Goal: Information Seeking & Learning: Learn about a topic

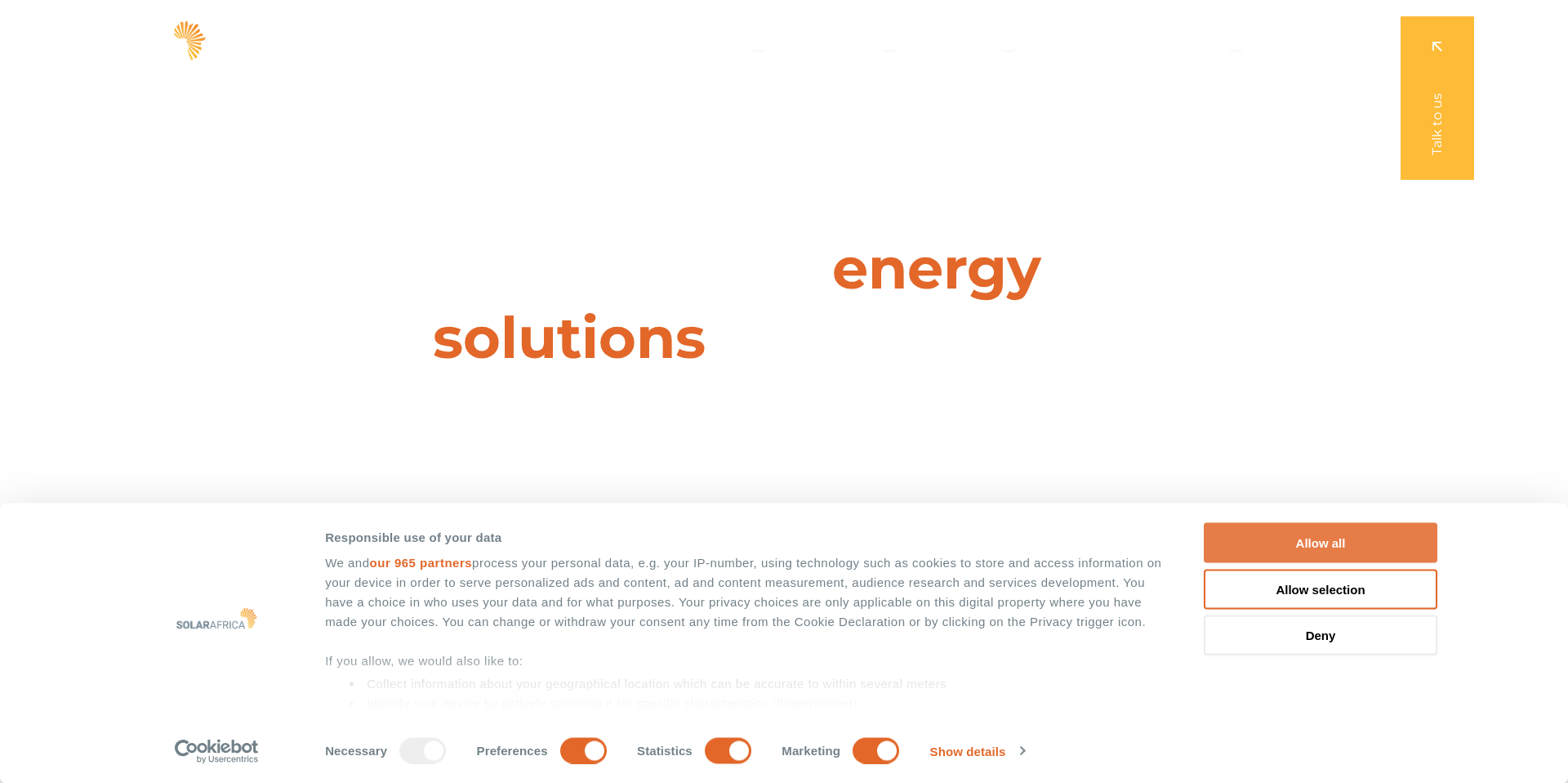
click at [1274, 533] on button "Allow all" at bounding box center [1321, 542] width 234 height 40
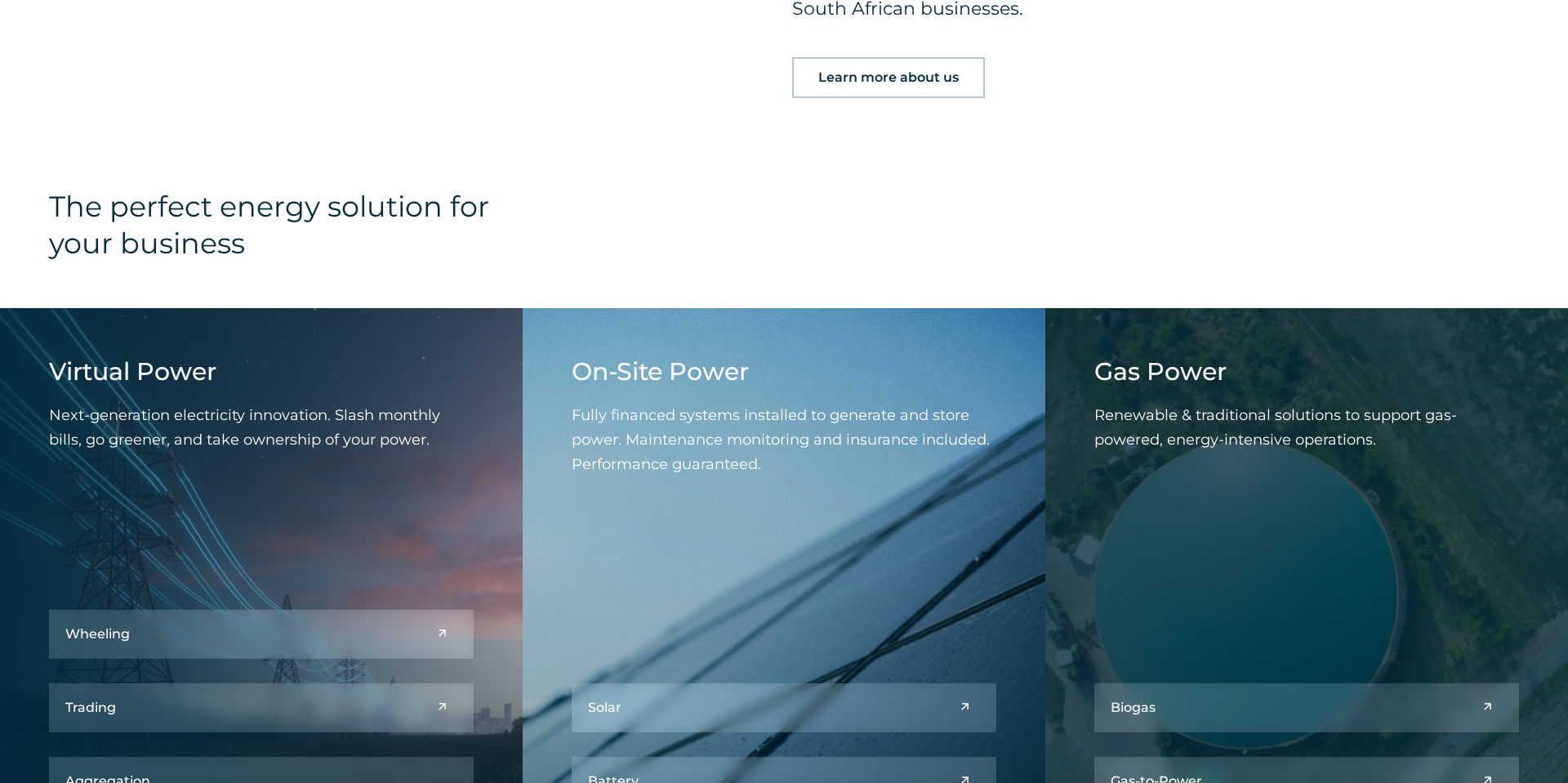
scroll to position [1876, 0]
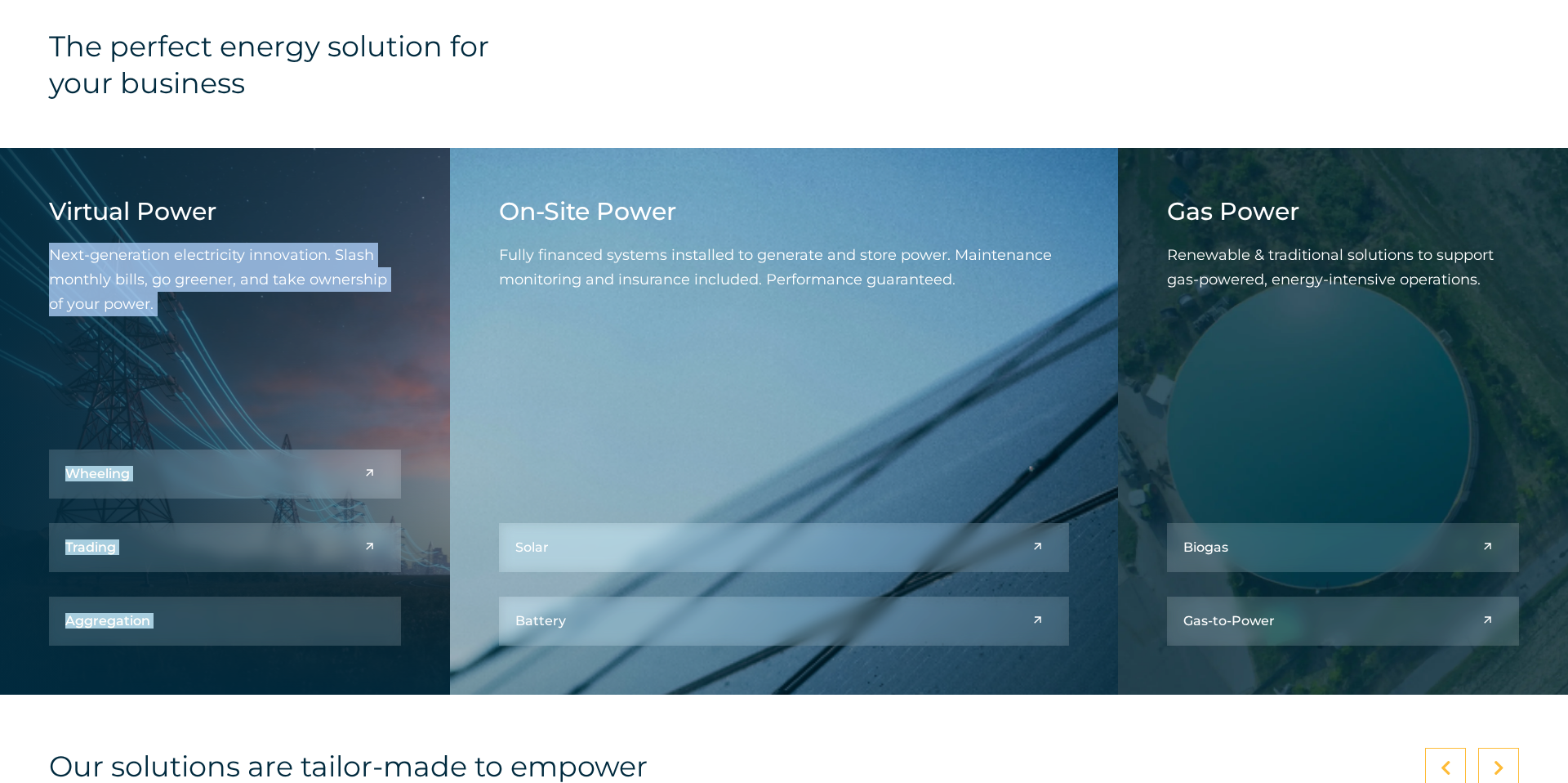
drag, startPoint x: 227, startPoint y: 206, endPoint x: 595, endPoint y: 166, distance: 370.2
click at [771, 153] on div "Virtual Power Next-generation electricity innovation. Slash monthly bills, go g…" at bounding box center [784, 421] width 1568 height 547
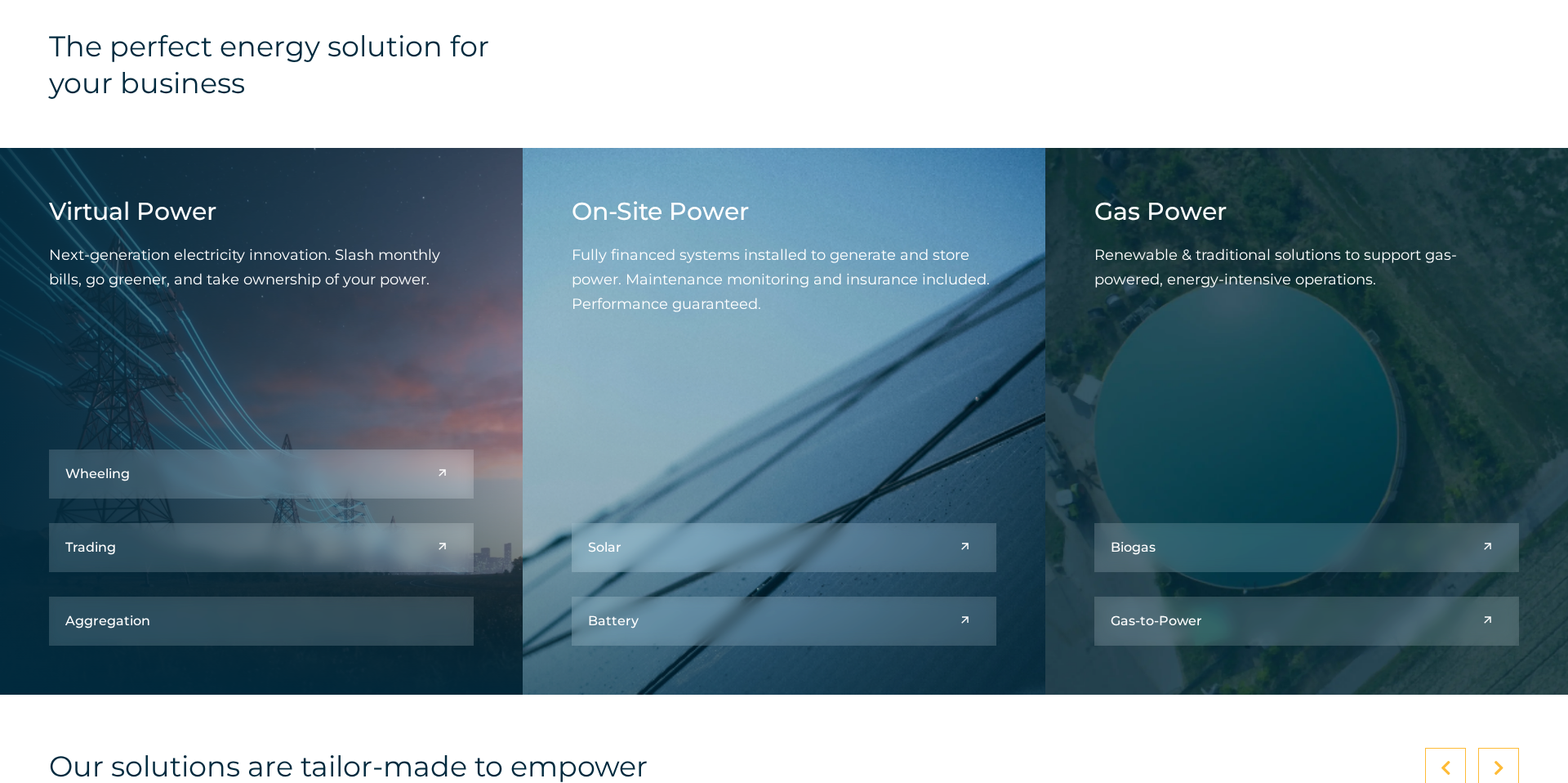
click at [798, 92] on div "The perfect energy solution for your business" at bounding box center [784, 87] width 1568 height 120
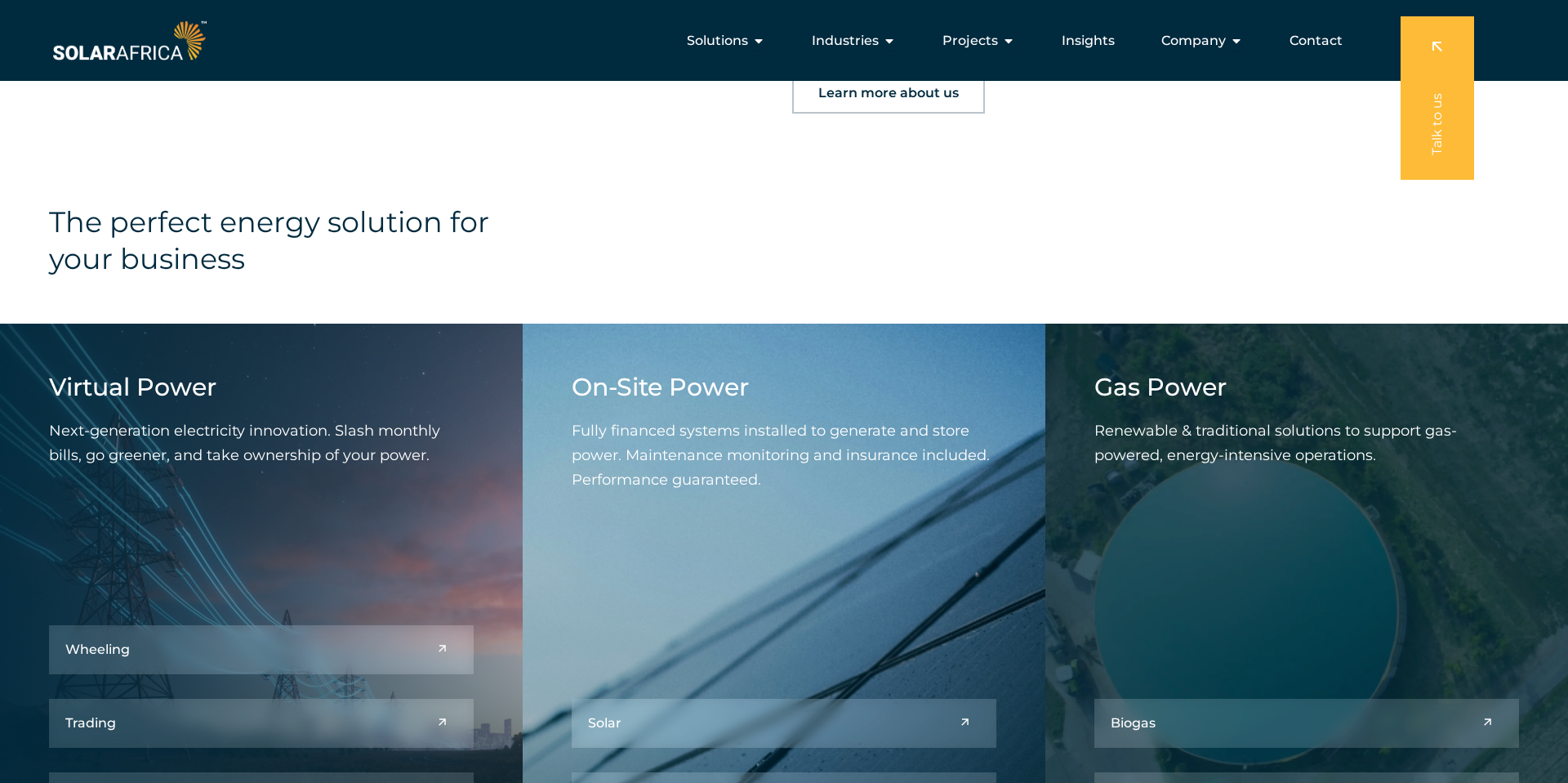
scroll to position [0, 0]
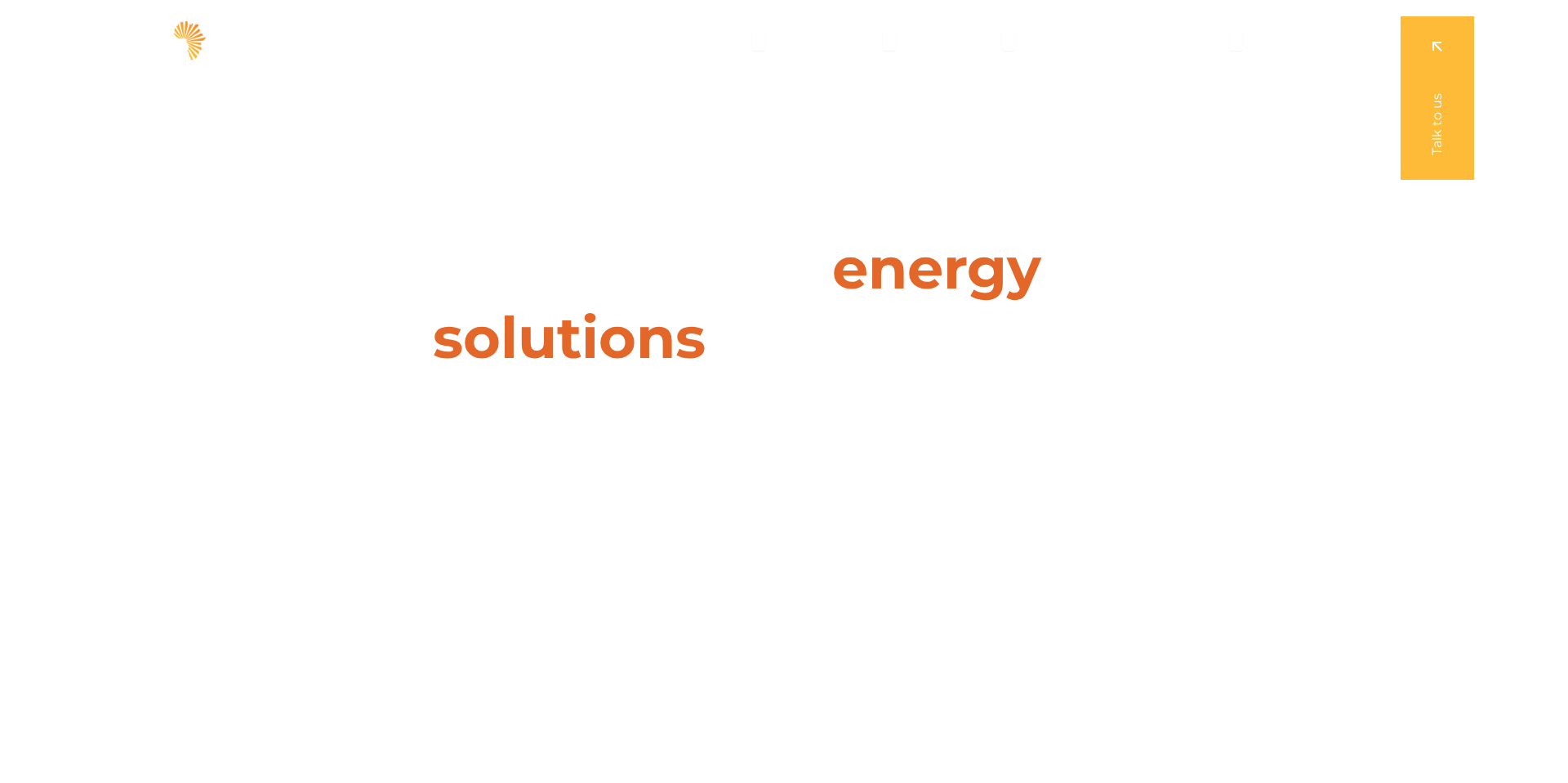
click at [1448, 38] on link at bounding box center [1437, 98] width 73 height 163
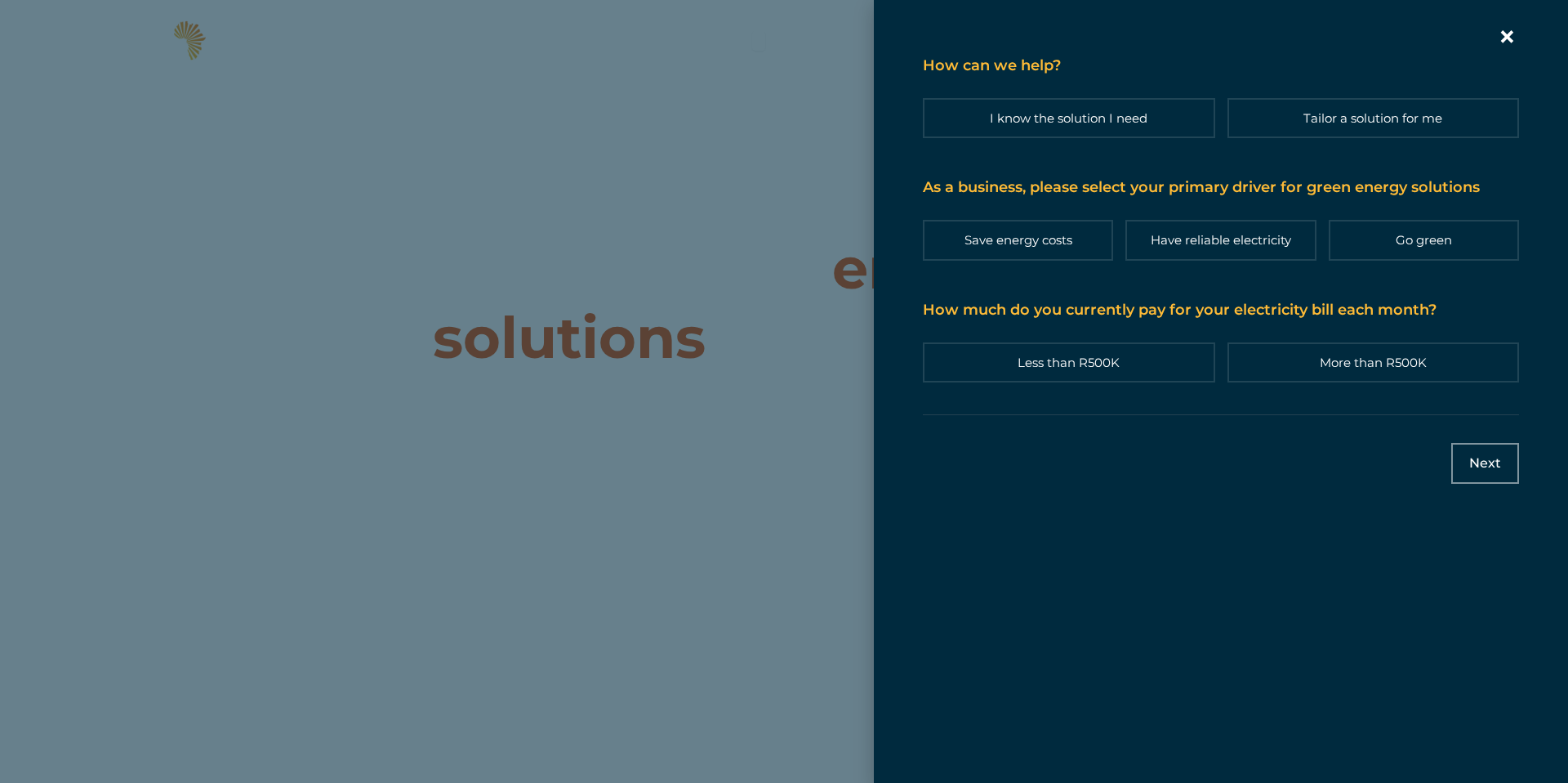
click at [1515, 35] on icon "Contact form | Slide-in" at bounding box center [1507, 36] width 24 height 24
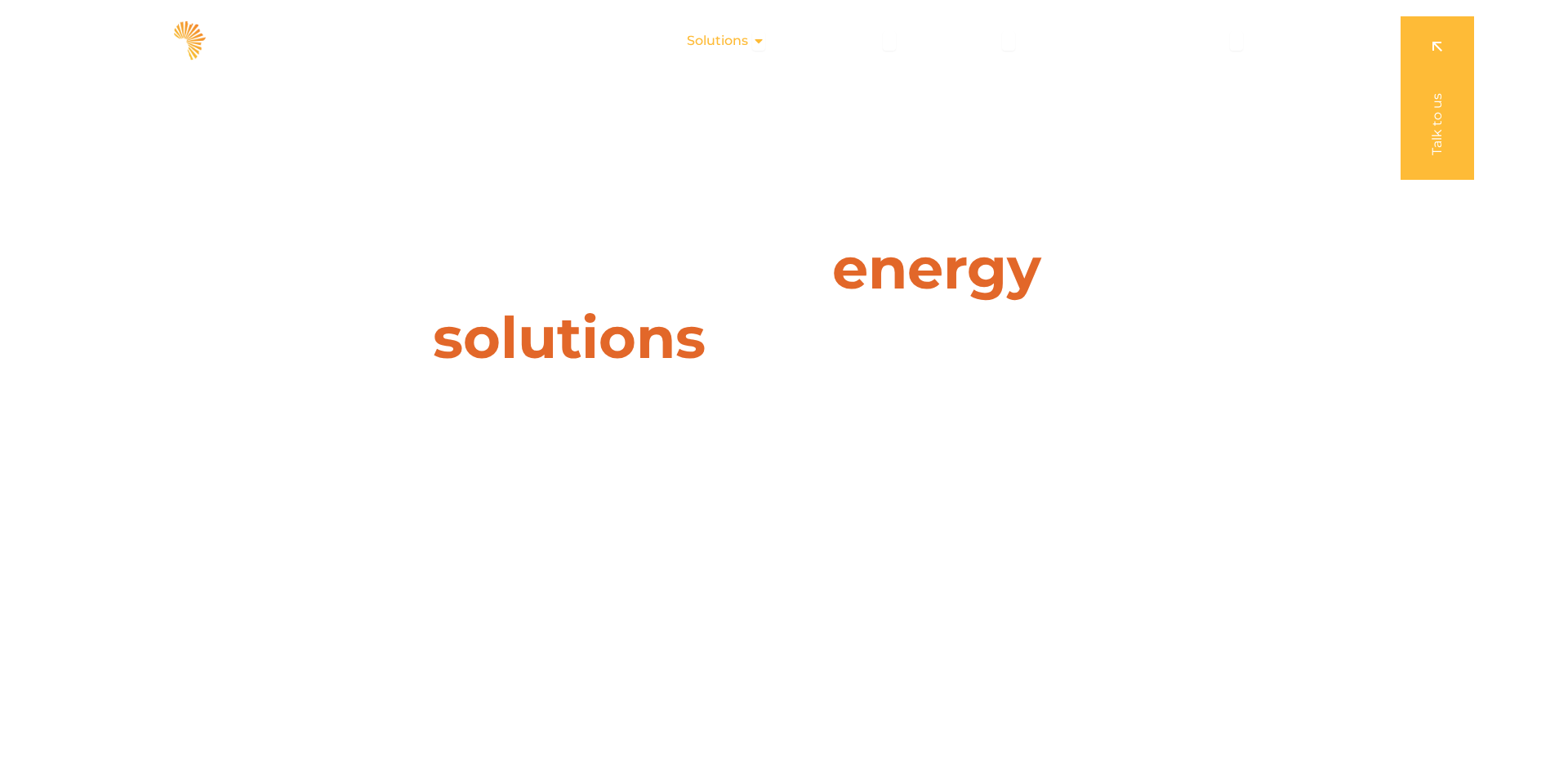
click at [717, 45] on span "Solutions" at bounding box center [718, 40] width 61 height 20
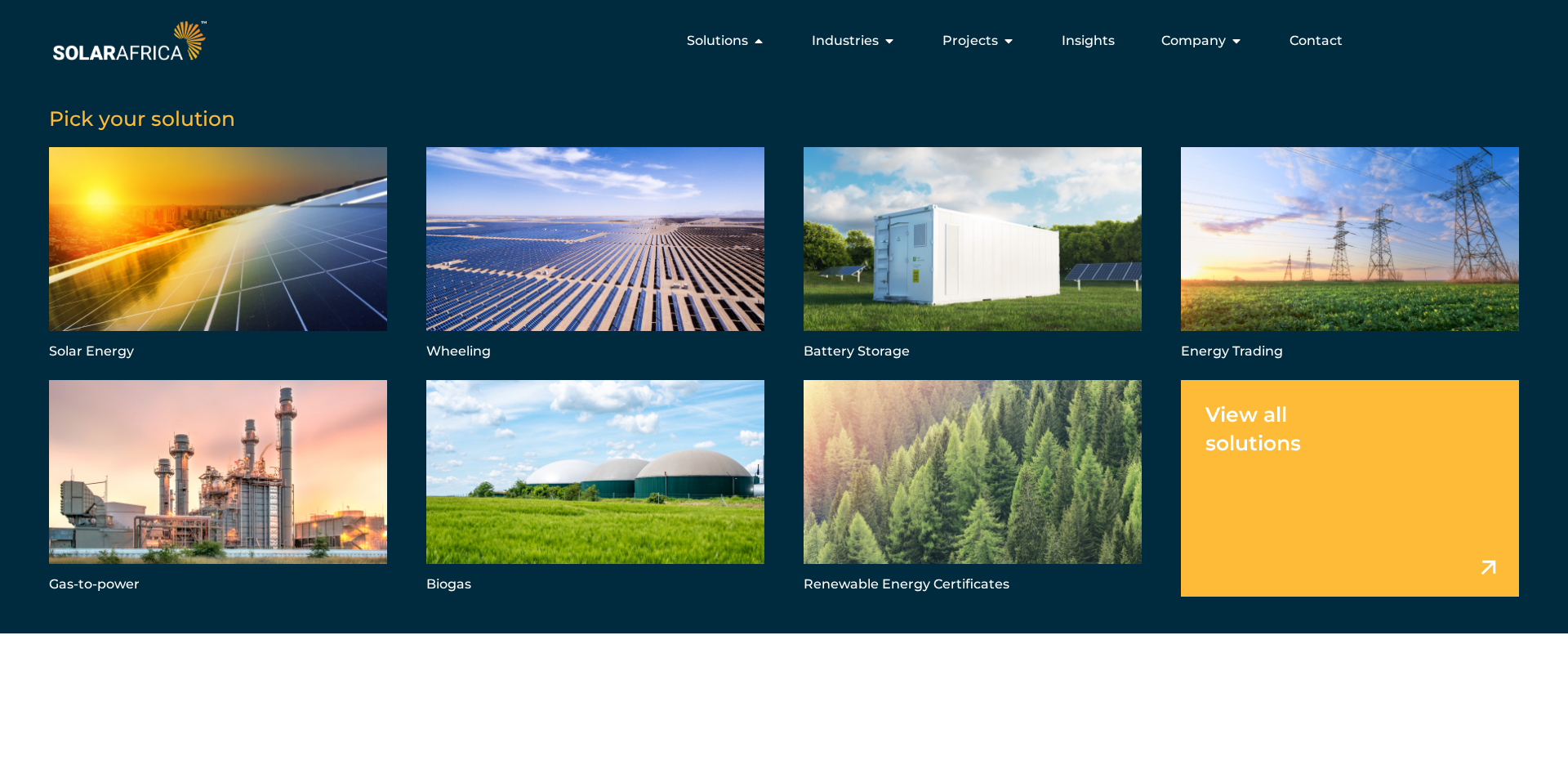
click at [599, 51] on ul "Solutions Close Solutions Open Solutions Pick your solution Solar Energy Wheeli…" at bounding box center [783, 40] width 1146 height 33
click at [133, 54] on img at bounding box center [129, 41] width 161 height 48
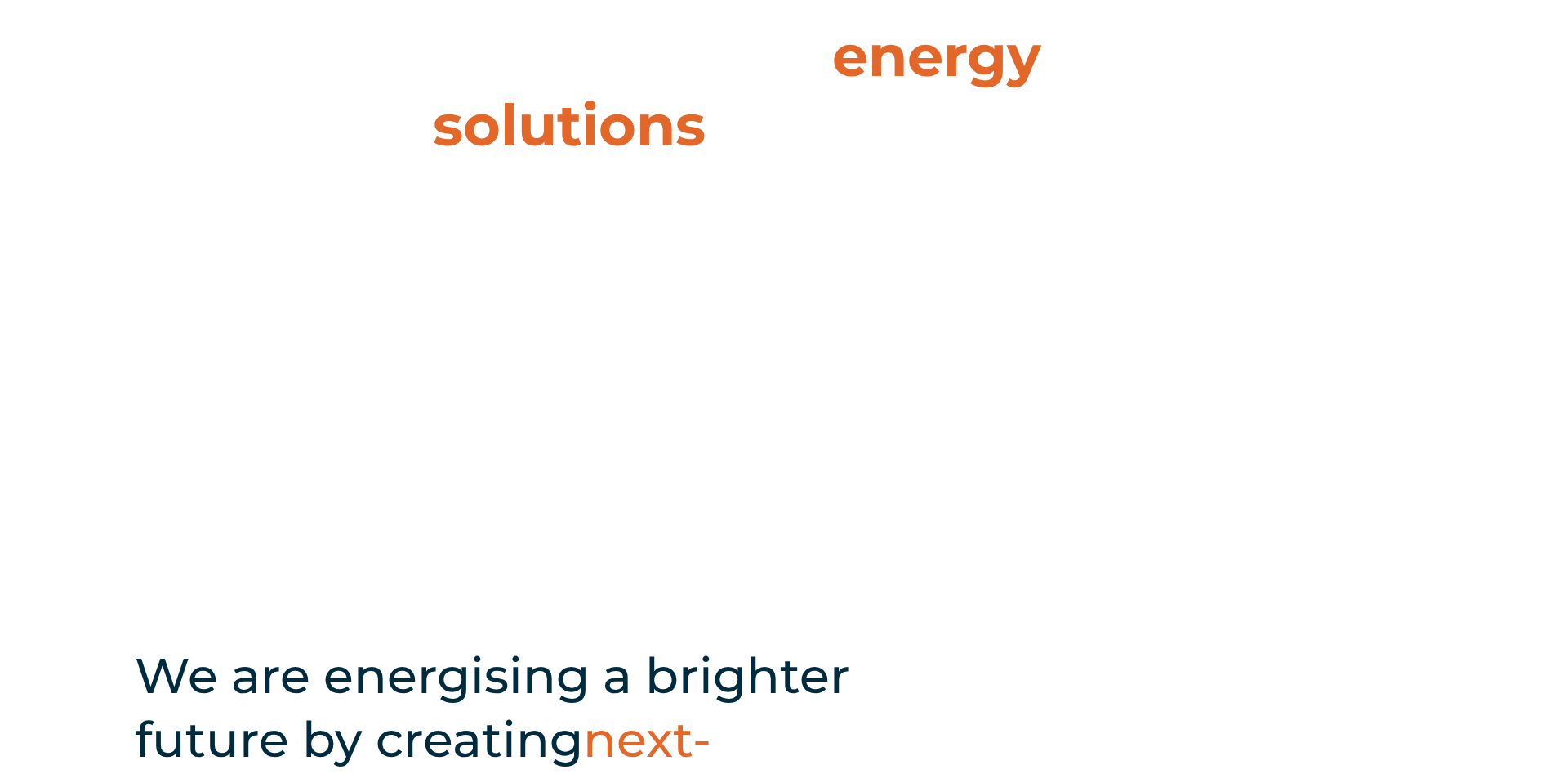
scroll to position [215, 0]
